Goal: Task Accomplishment & Management: Use online tool/utility

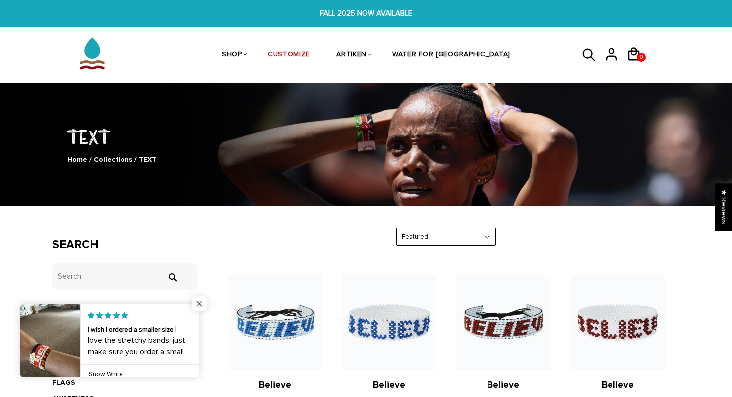
click at [202, 302] on span "Close popup widget" at bounding box center [199, 303] width 15 height 15
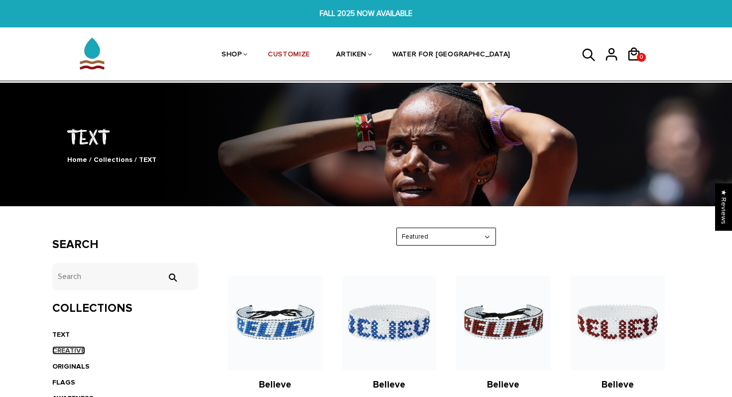
click at [69, 349] on link "CREATIVE" at bounding box center [68, 350] width 33 height 8
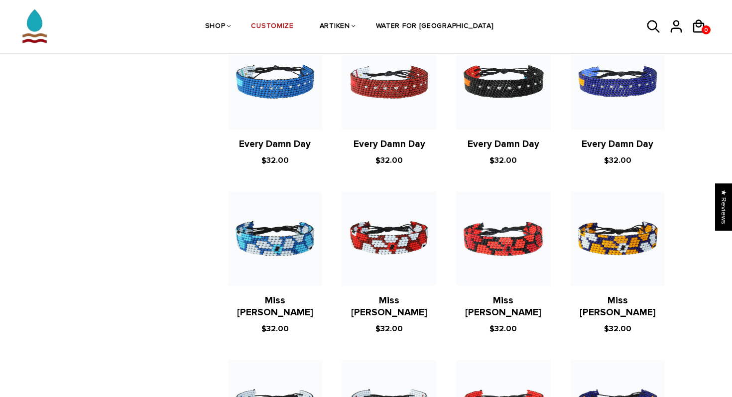
scroll to position [549, 0]
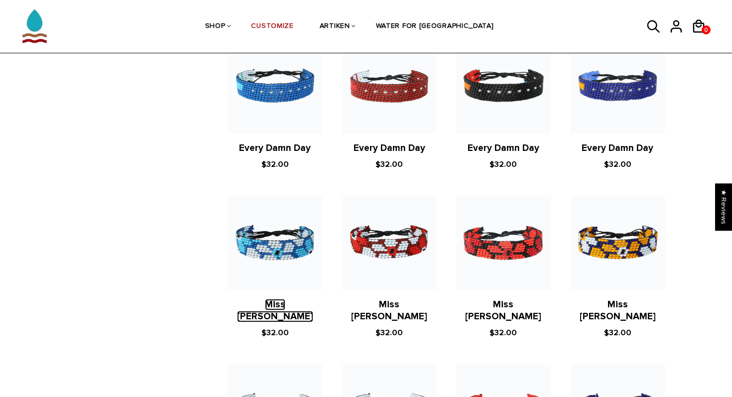
click at [280, 305] on link "Miss Daisy" at bounding box center [275, 310] width 76 height 23
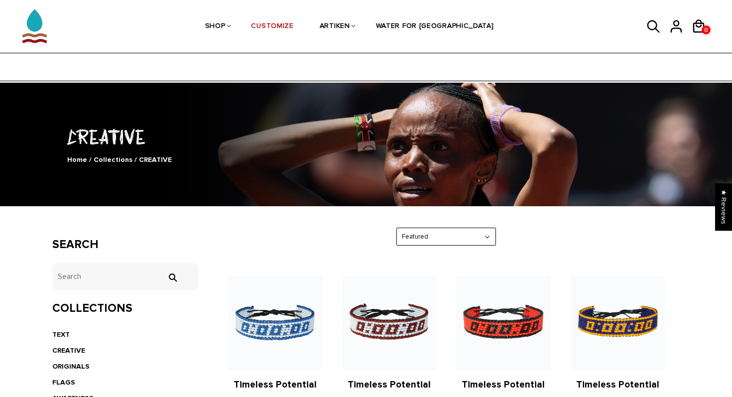
scroll to position [120, 0]
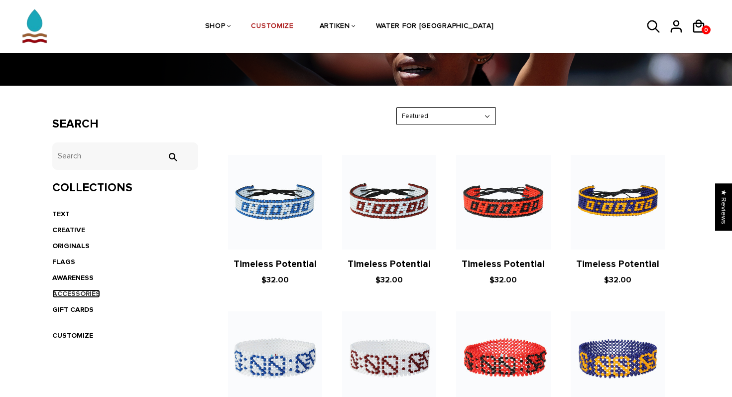
click at [89, 293] on link "ACCESSORIES" at bounding box center [76, 293] width 48 height 8
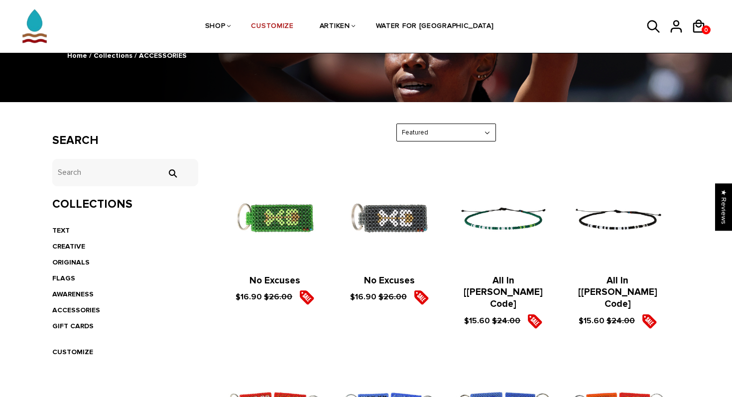
scroll to position [115, 0]
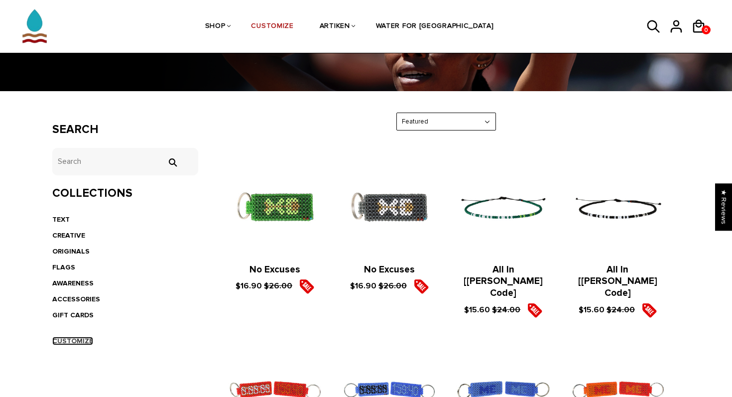
click at [80, 341] on link "CUSTOMIZE" at bounding box center [72, 340] width 41 height 8
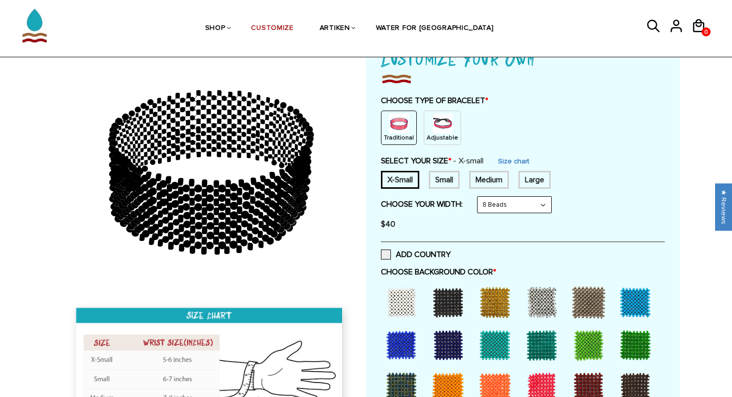
scroll to position [78, 0]
click at [436, 129] on img at bounding box center [442, 124] width 20 height 20
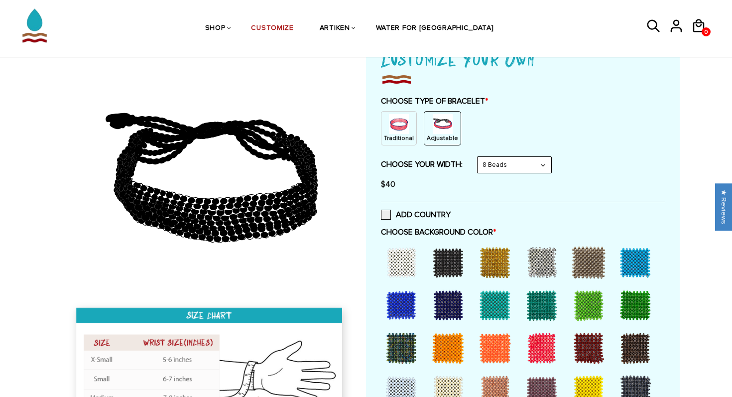
click at [519, 161] on select "8 Beads 6 Beads 10 Beads" at bounding box center [514, 165] width 74 height 16
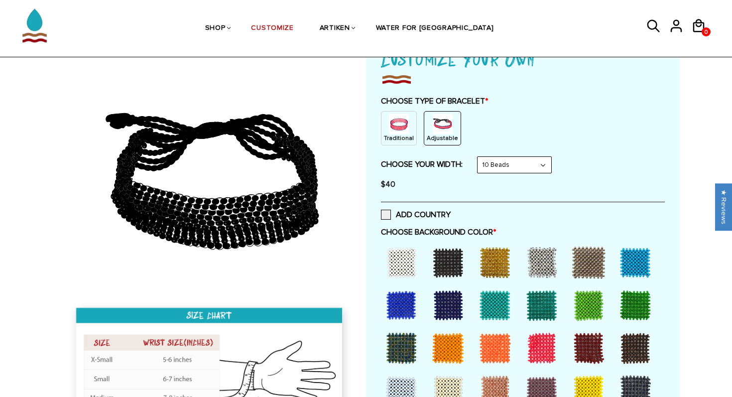
click at [526, 170] on select "8 Beads 6 Beads 10 Beads" at bounding box center [514, 165] width 74 height 16
select select "8-beads"
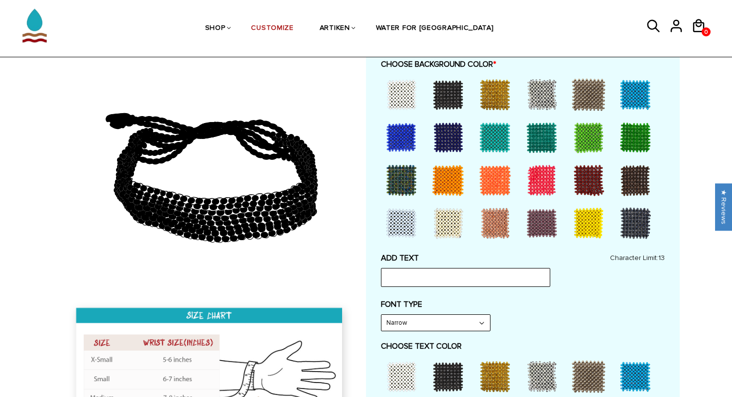
scroll to position [239, 0]
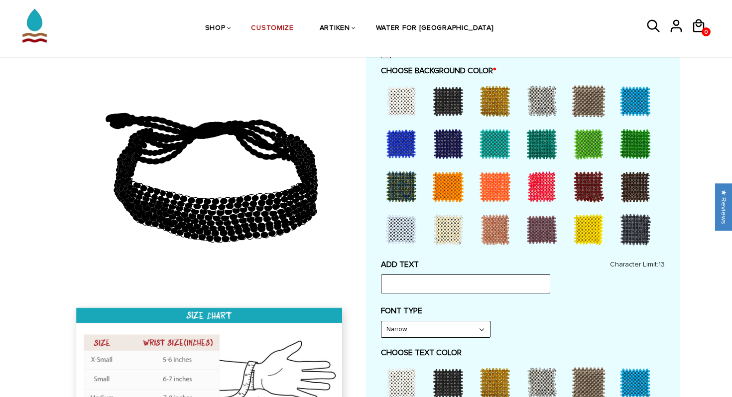
click at [497, 149] on div at bounding box center [495, 144] width 40 height 40
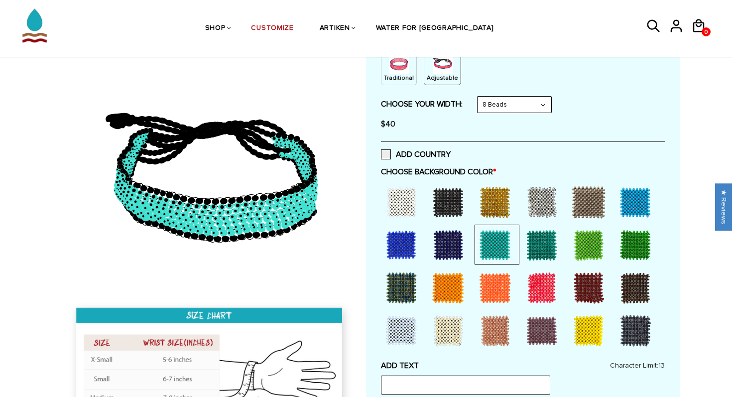
scroll to position [123, 0]
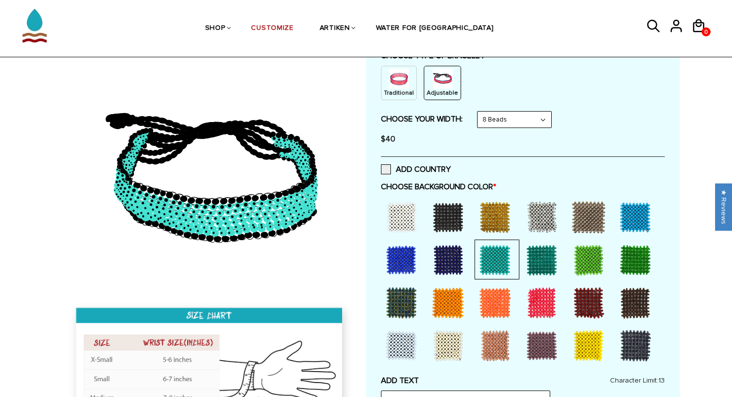
click at [548, 270] on div at bounding box center [542, 260] width 40 height 40
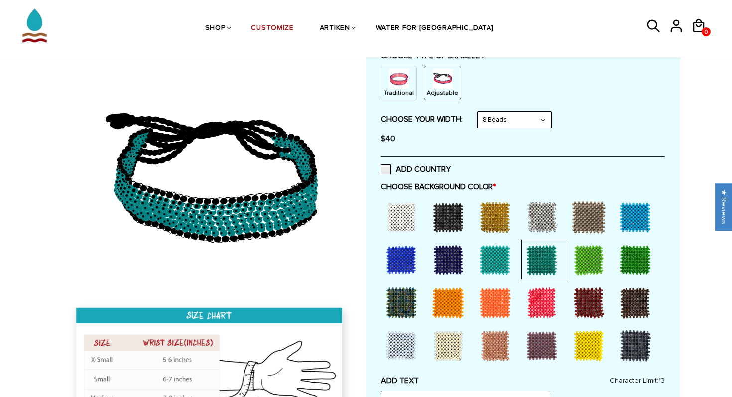
click at [631, 212] on div at bounding box center [635, 217] width 40 height 40
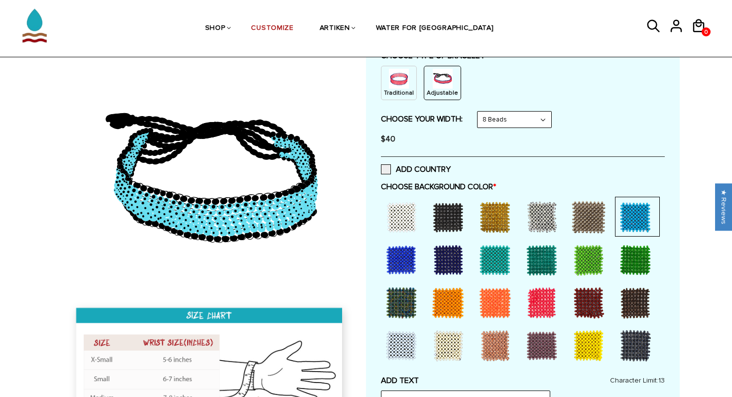
click at [629, 262] on div at bounding box center [635, 260] width 40 height 40
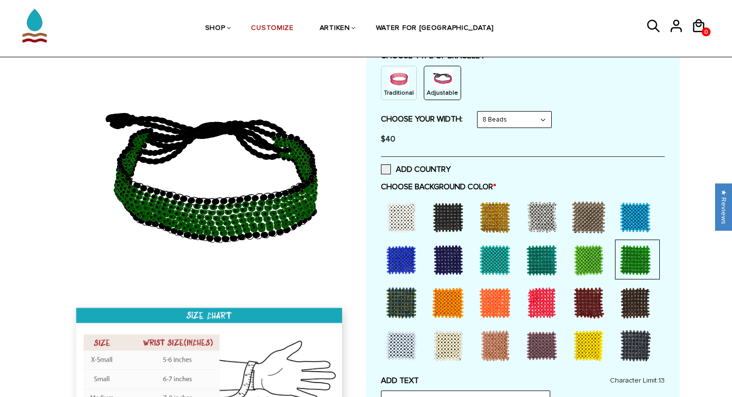
click at [399, 221] on div at bounding box center [401, 217] width 40 height 40
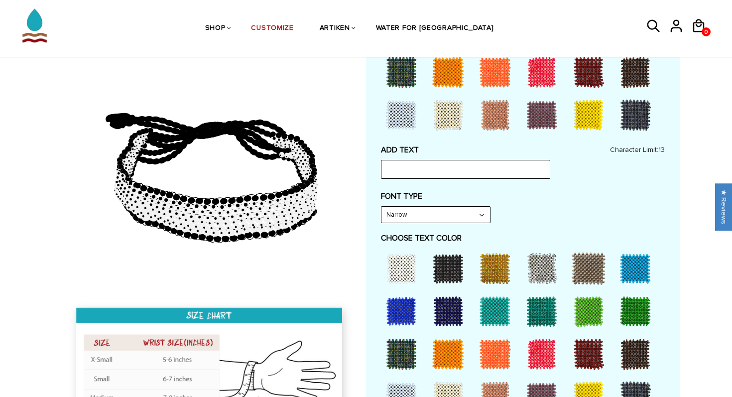
scroll to position [420, 0]
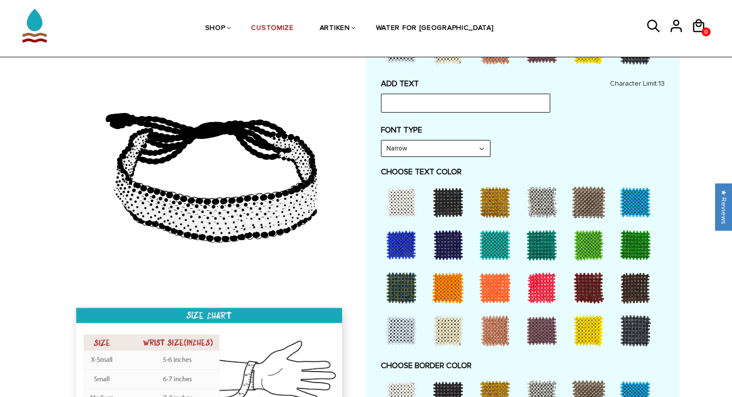
click at [627, 210] on div at bounding box center [635, 202] width 40 height 40
click at [479, 150] on select "Narrow Bold" at bounding box center [435, 148] width 108 height 16
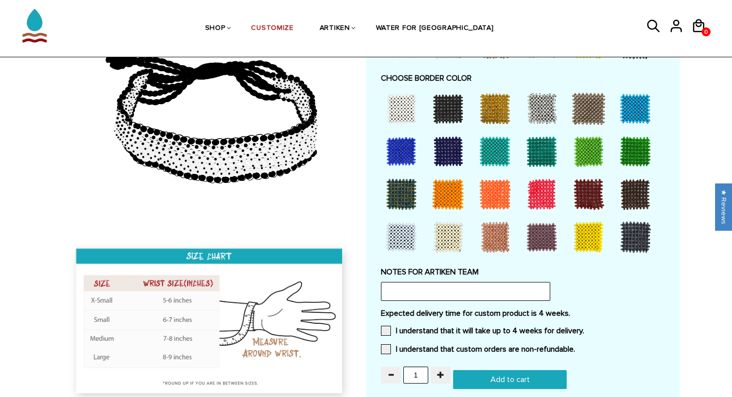
scroll to position [705, 0]
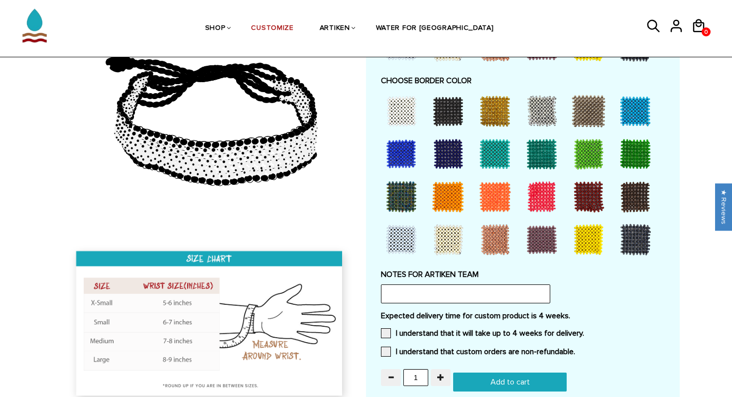
click at [496, 151] on div at bounding box center [495, 154] width 40 height 40
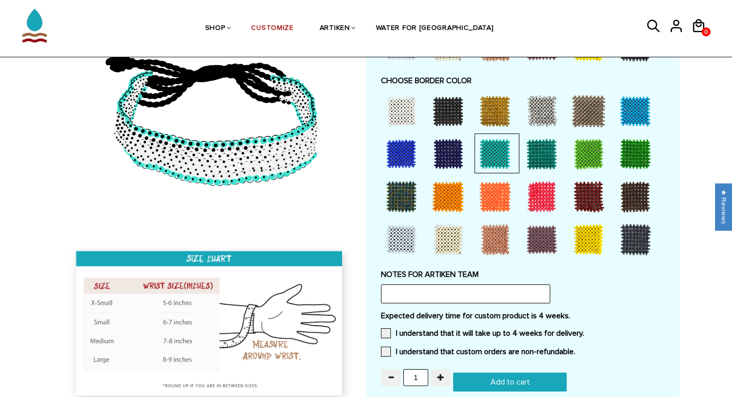
click at [533, 158] on div at bounding box center [542, 154] width 40 height 40
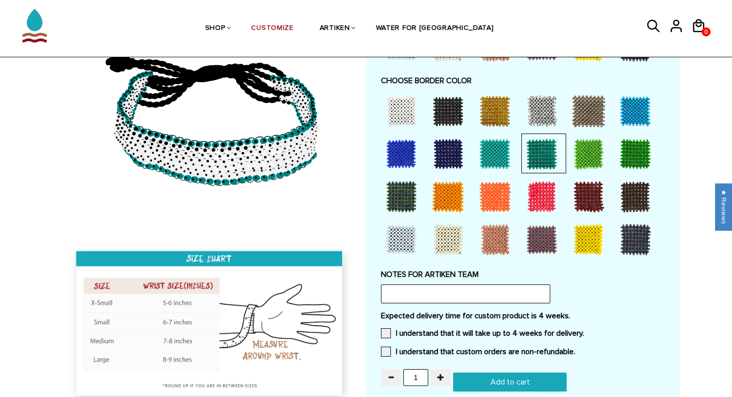
click at [637, 113] on div at bounding box center [635, 111] width 40 height 40
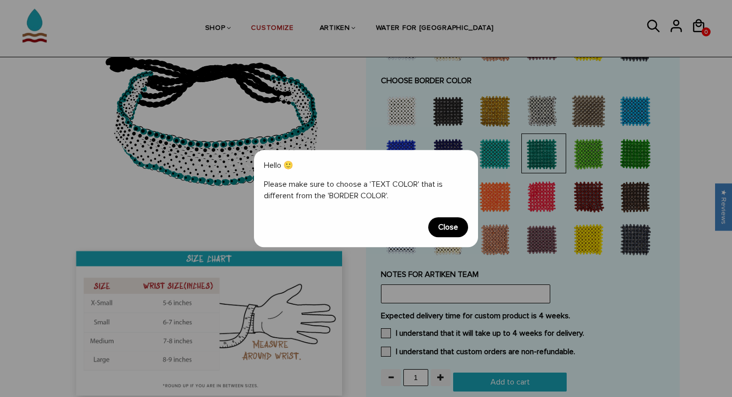
click at [444, 225] on span "Close" at bounding box center [448, 227] width 40 height 20
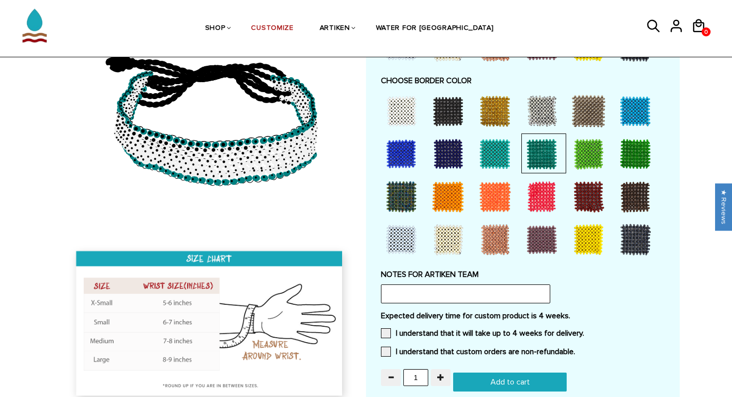
click at [440, 151] on div at bounding box center [448, 154] width 40 height 40
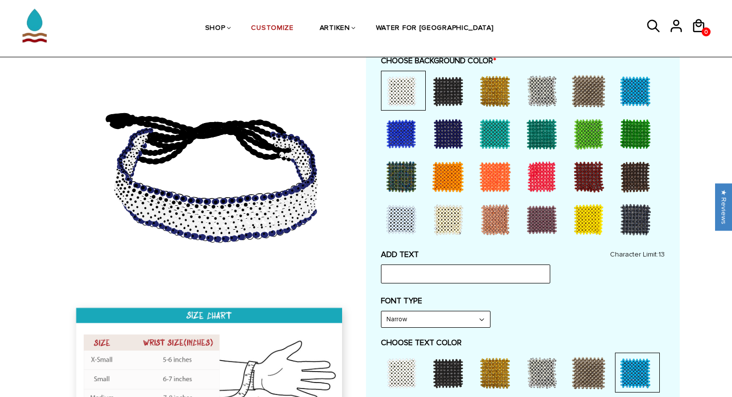
scroll to position [248, 0]
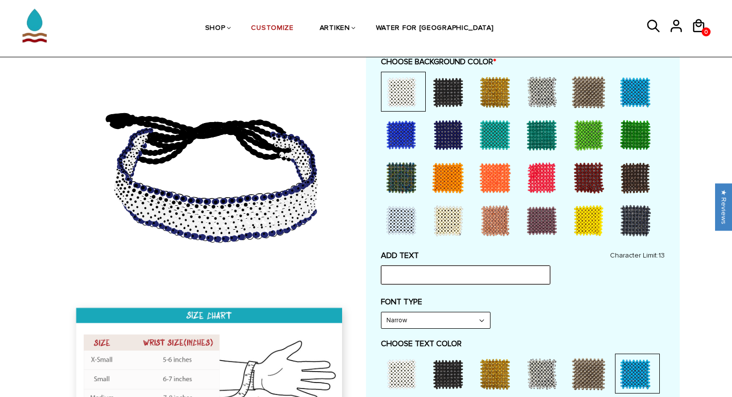
click at [416, 272] on input "text" at bounding box center [465, 274] width 169 height 19
click at [434, 275] on input "text" at bounding box center [465, 274] width 169 height 19
type input "[PERSON_NAME]"
click at [571, 273] on div "ADD TEXT Alex Character Limit: 13" at bounding box center [523, 267] width 284 height 34
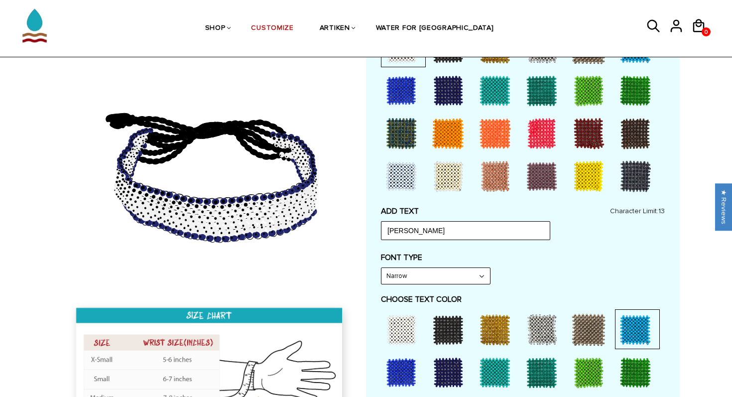
scroll to position [293, 0]
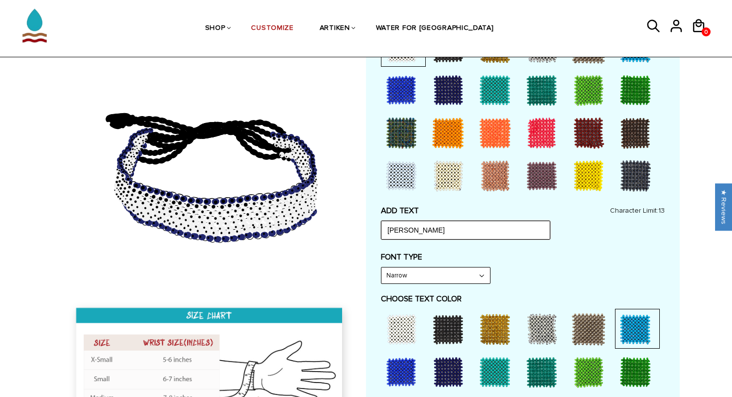
click at [416, 228] on input "[PERSON_NAME]" at bounding box center [465, 229] width 169 height 19
